Goal: Transaction & Acquisition: Obtain resource

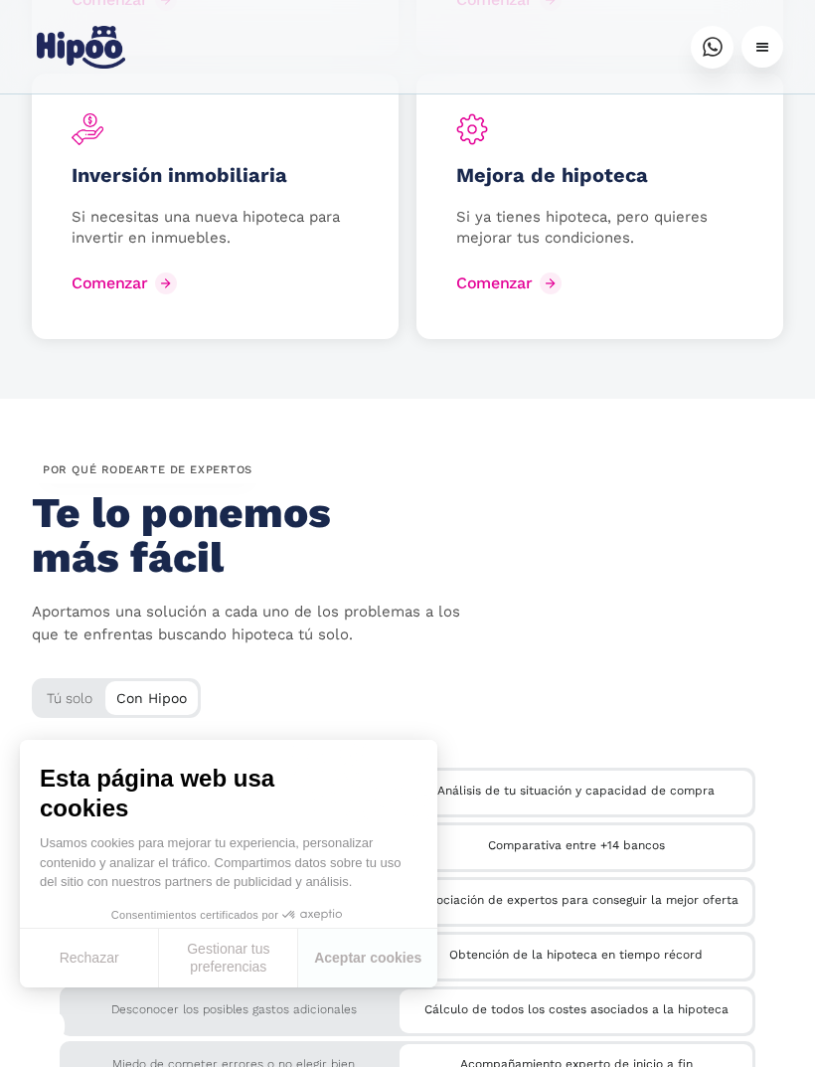
scroll to position [3294, 0]
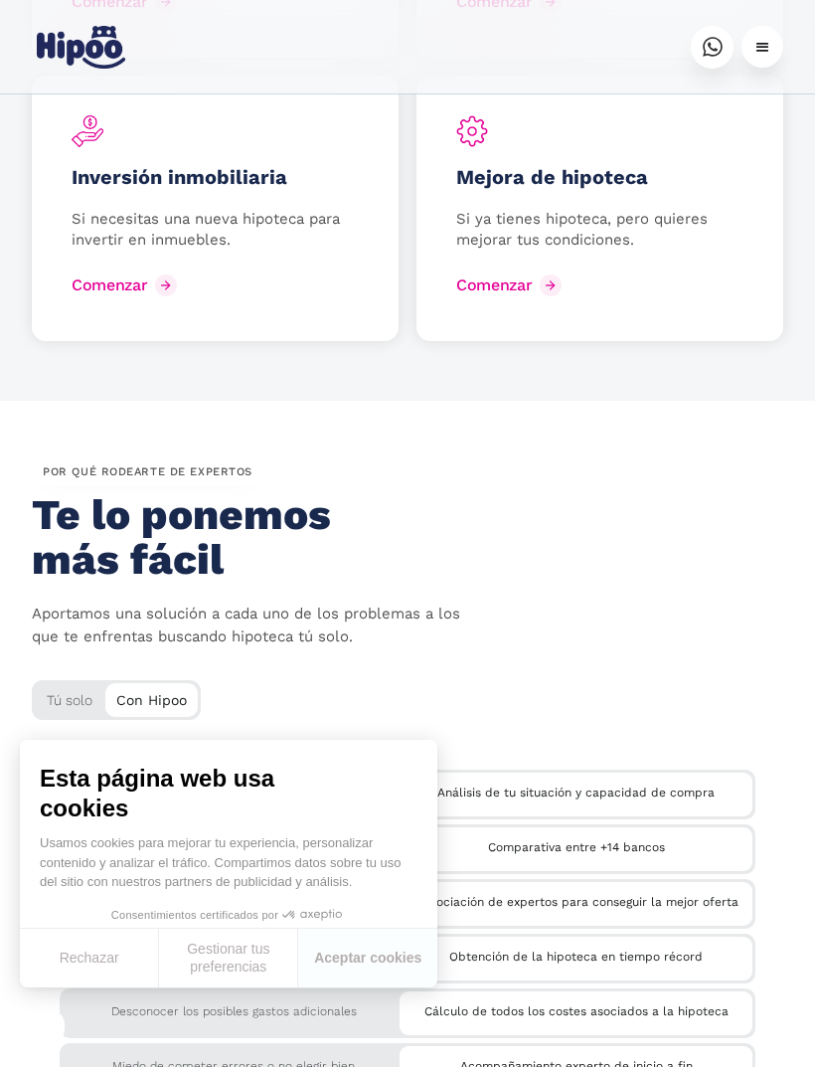
click at [725, 241] on div "Mejora de hipoteca Si ya tienes hipoteca, pero quieres mejorar tus condiciones.…" at bounding box center [600, 208] width 367 height 265
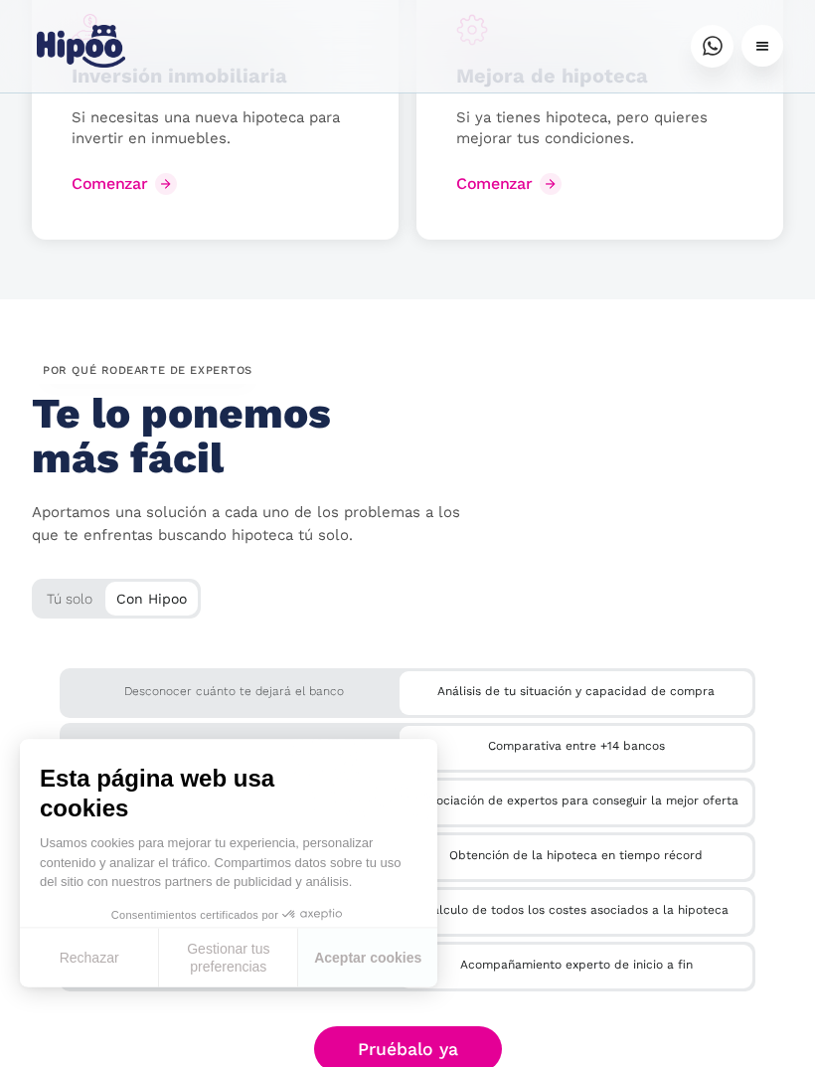
scroll to position [3577, 0]
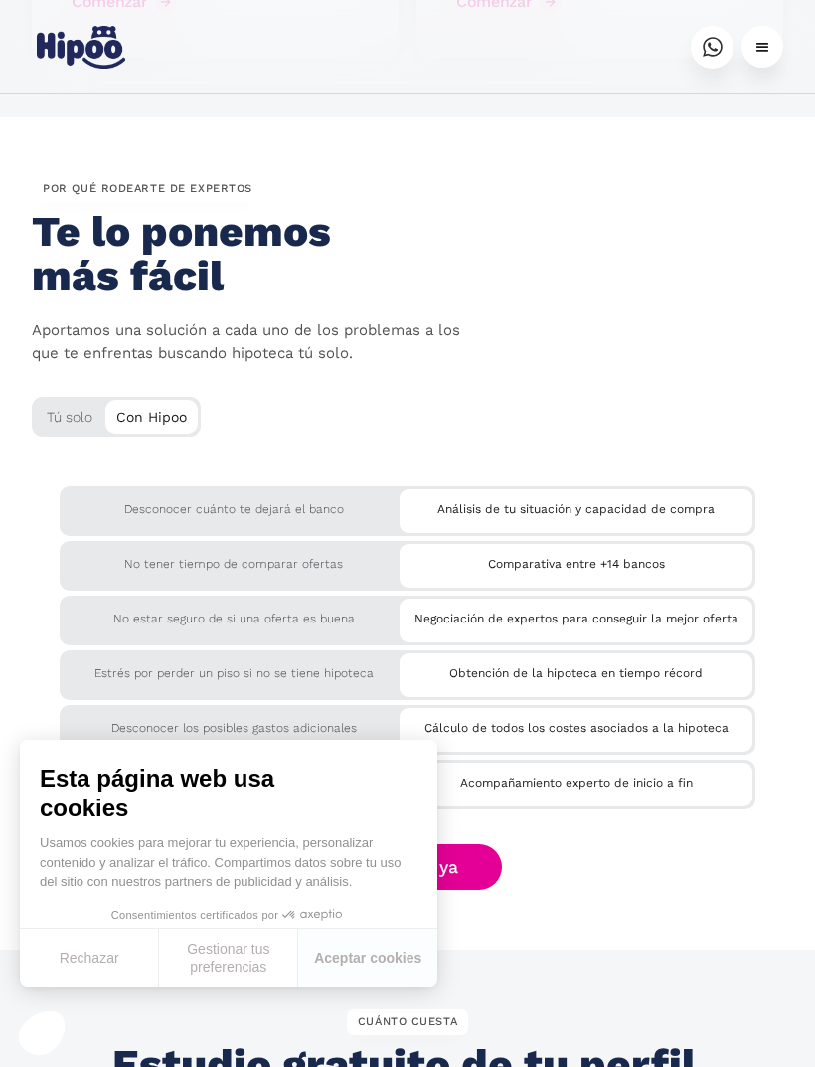
click at [48, 369] on div "por QUÉ rodearte de expertos Te lo ponemos más fácil Aportamos una solución a c…" at bounding box center [408, 324] width 752 height 294
click at [62, 397] on div "Tú solo" at bounding box center [116, 413] width 169 height 33
click at [93, 397] on div "Tú solo" at bounding box center [116, 413] width 169 height 33
click at [85, 397] on div "Tú solo" at bounding box center [116, 413] width 169 height 33
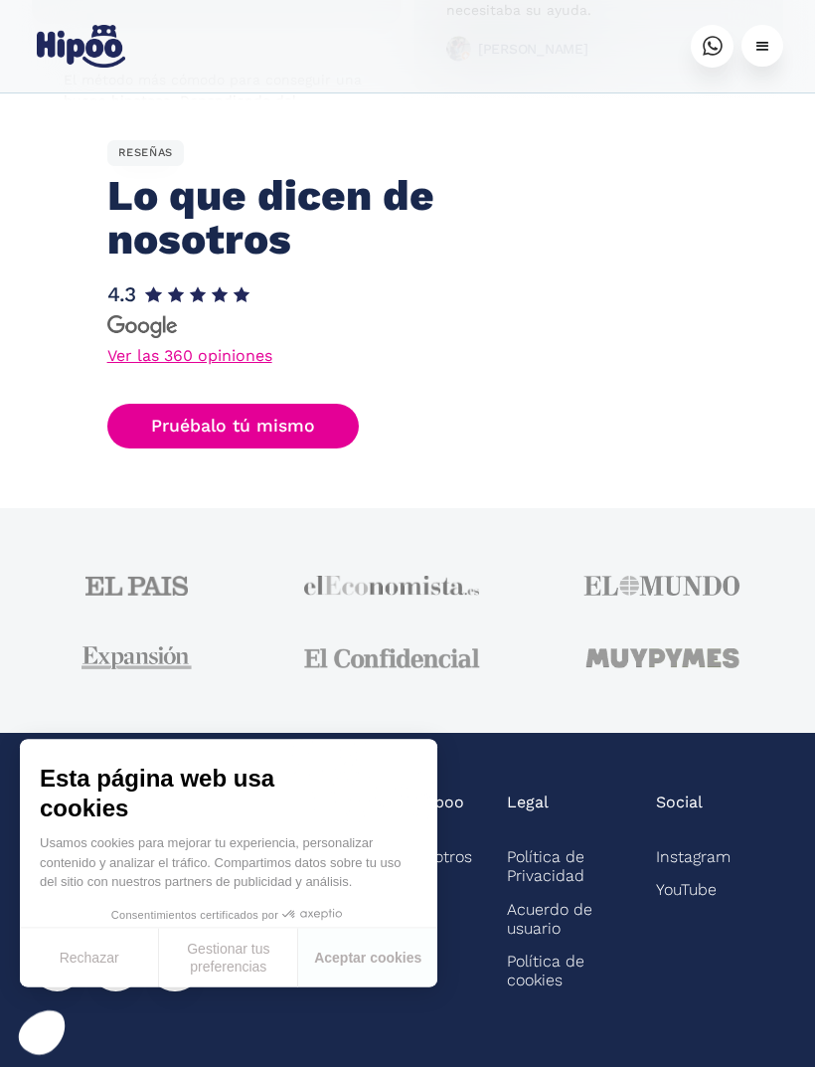
scroll to position [5568, 0]
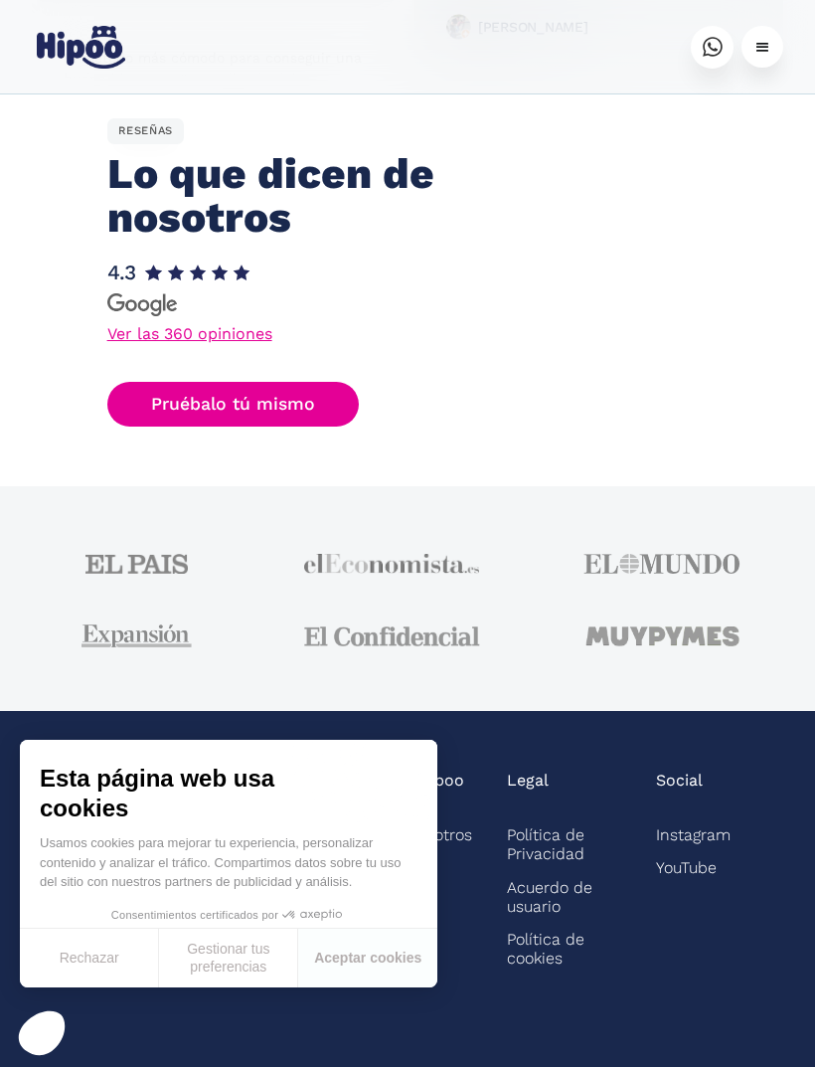
click at [132, 326] on link "Ver las 360 opiniones" at bounding box center [189, 334] width 165 height 16
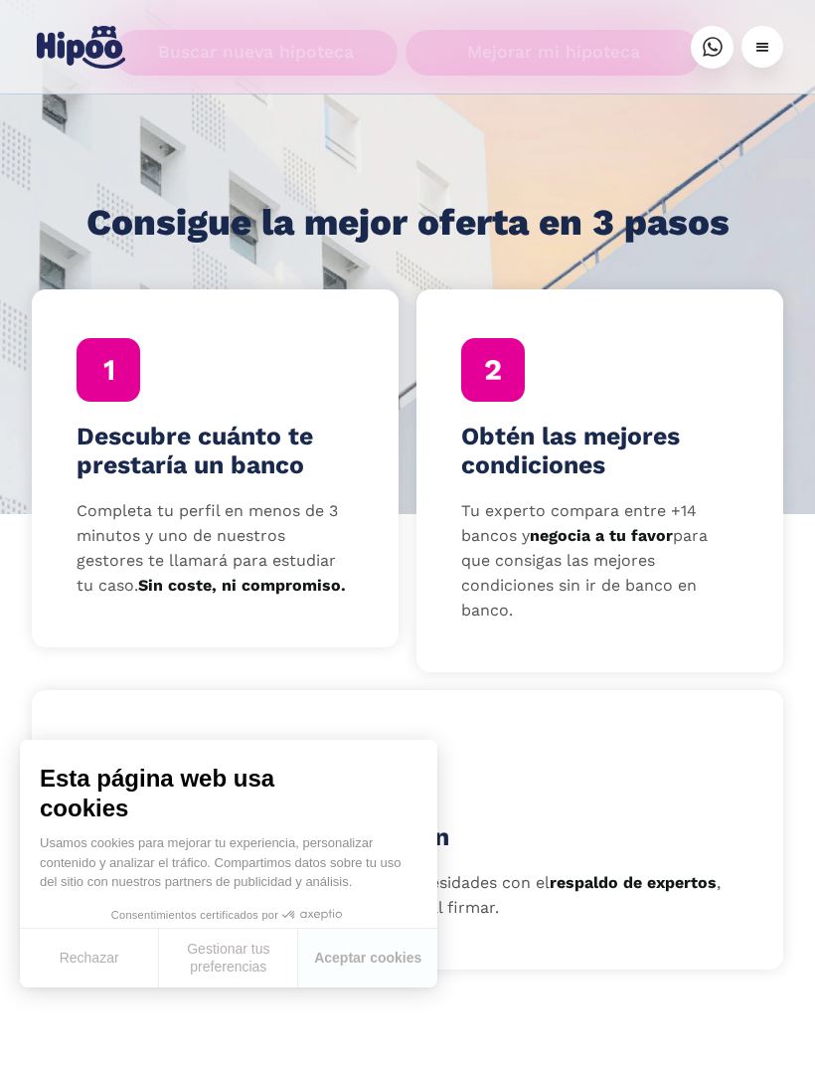
scroll to position [0, 0]
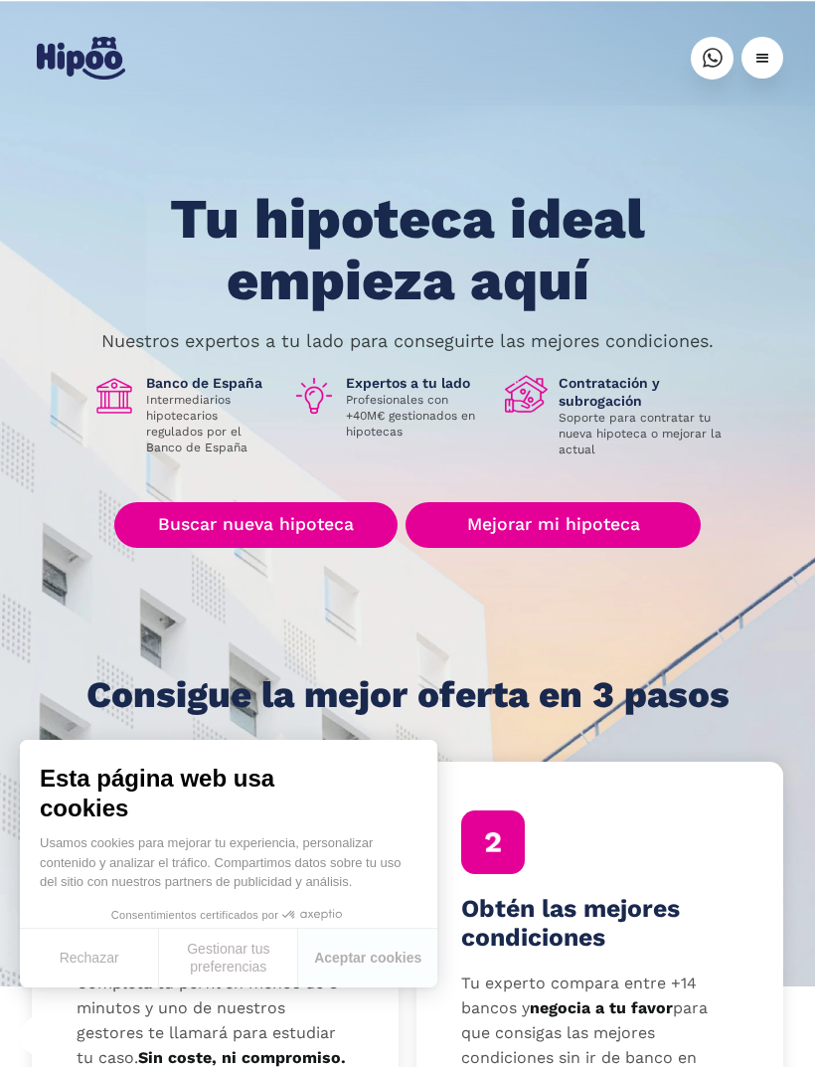
click at [505, 519] on link "Mejorar mi hipoteca" at bounding box center [553, 525] width 295 height 46
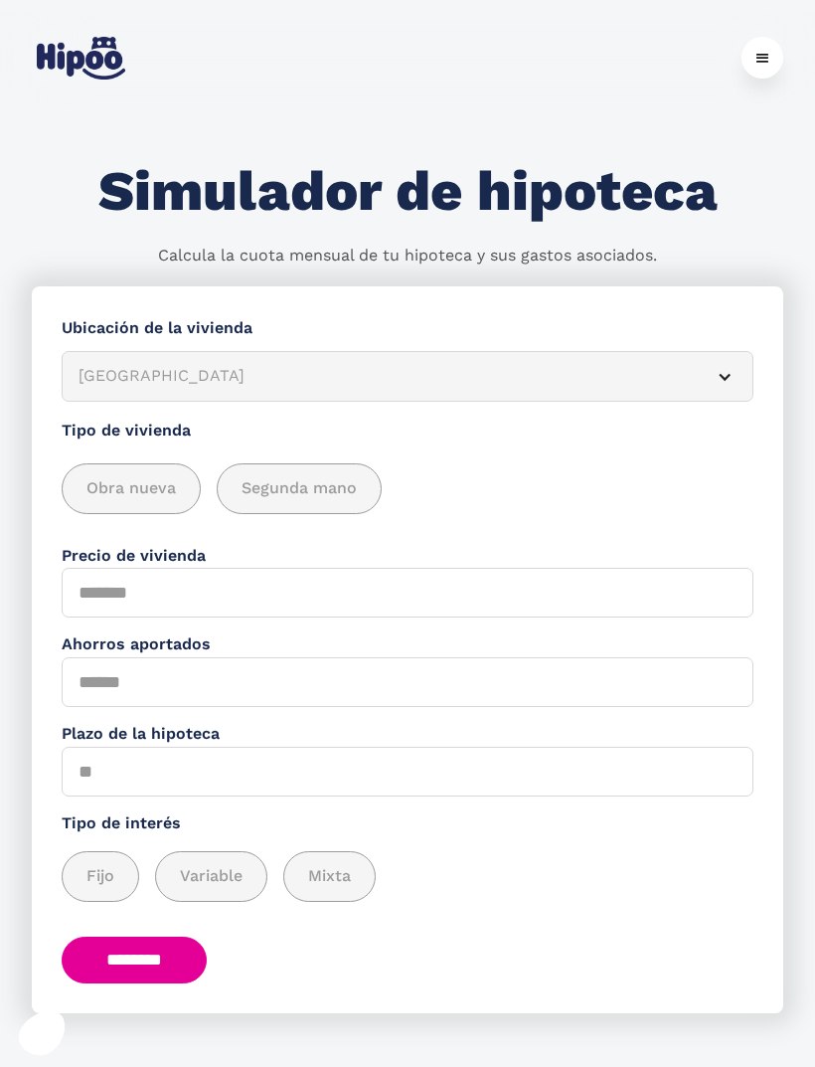
click at [331, 398] on article "Albacete" at bounding box center [408, 376] width 692 height 51
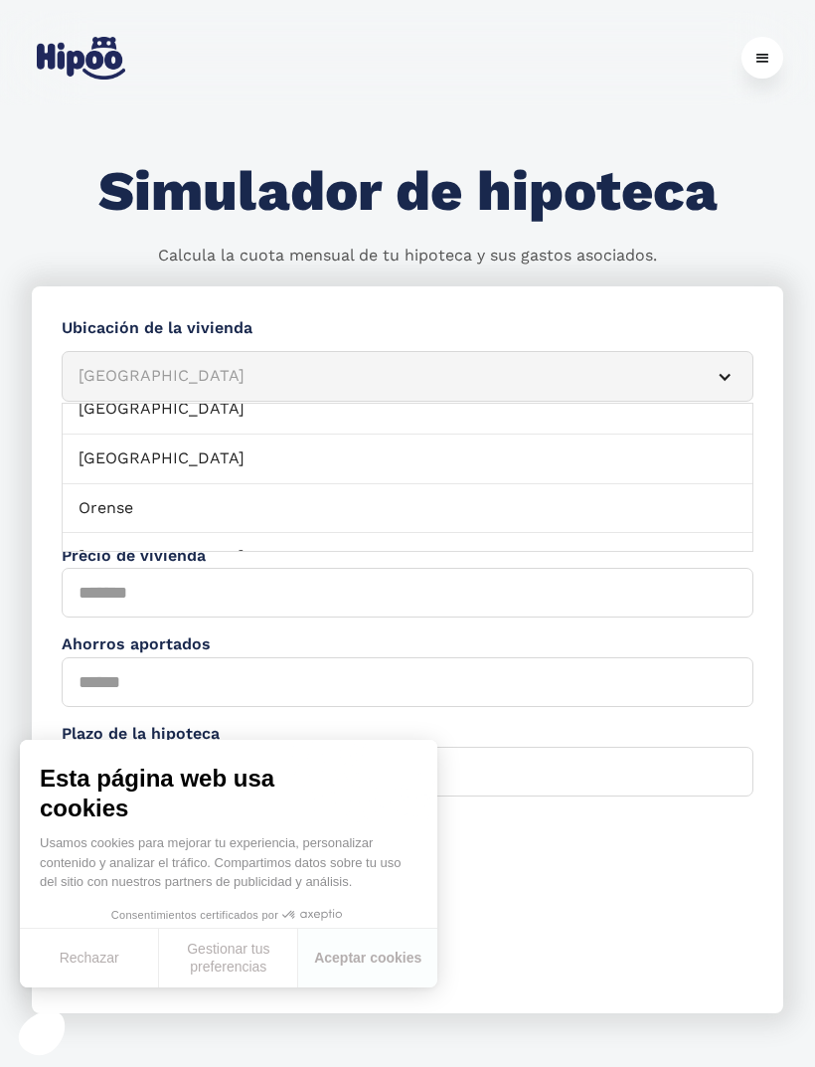
scroll to position [1510, 0]
click at [304, 435] on link "Navarra" at bounding box center [408, 454] width 690 height 50
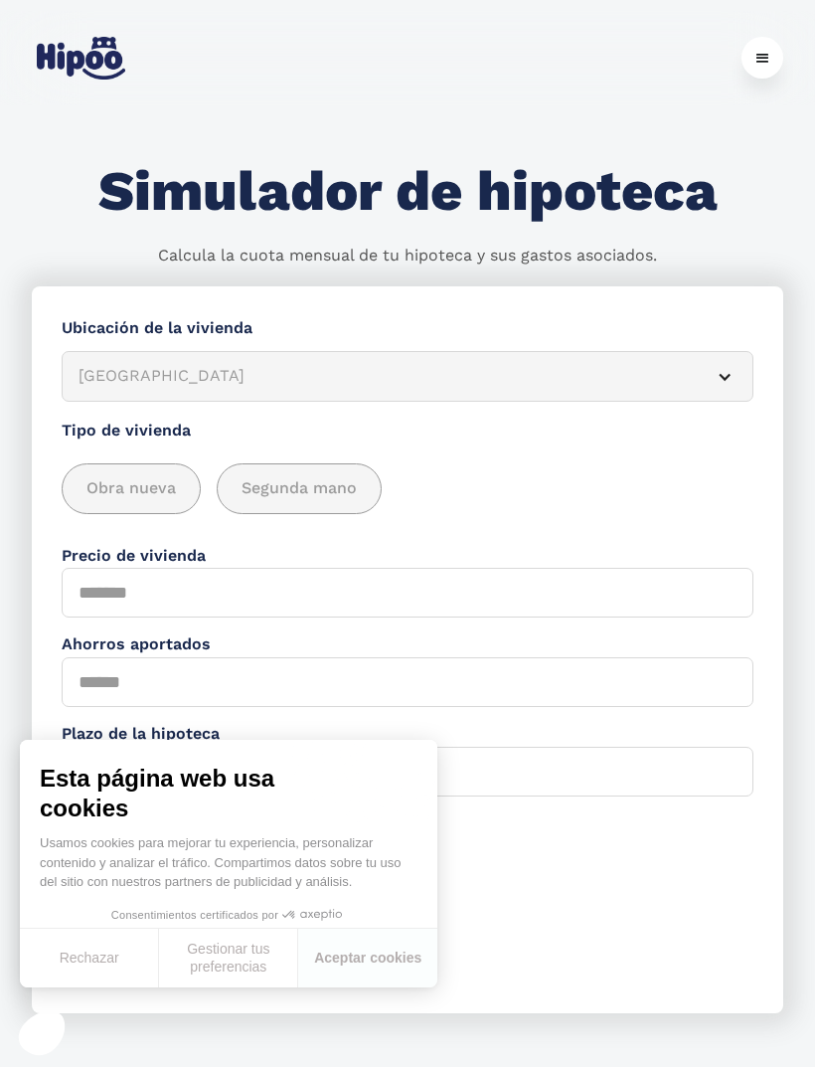
scroll to position [36, 0]
